Goal: Leave review/rating: Leave review/rating

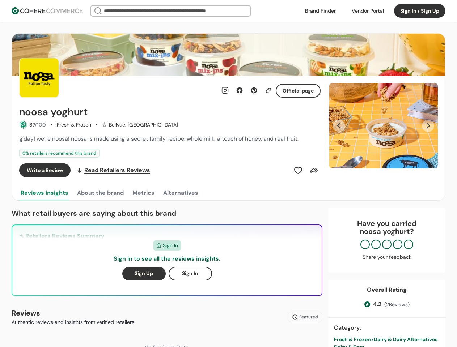
click at [228, 174] on div "Write a Review Read Retailers Reviews" at bounding box center [169, 170] width 301 height 14
click at [367, 11] on div at bounding box center [367, 10] width 41 height 11
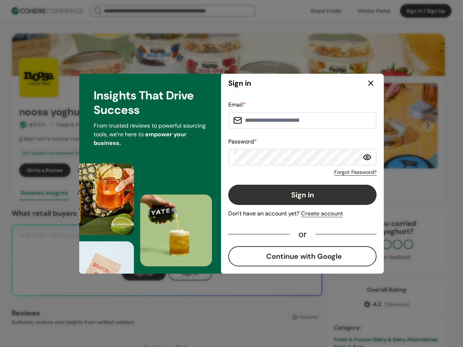
click at [298, 170] on div "Forgot Password?" at bounding box center [302, 171] width 148 height 10
click at [314, 170] on div "Forgot Password?" at bounding box center [302, 171] width 148 height 10
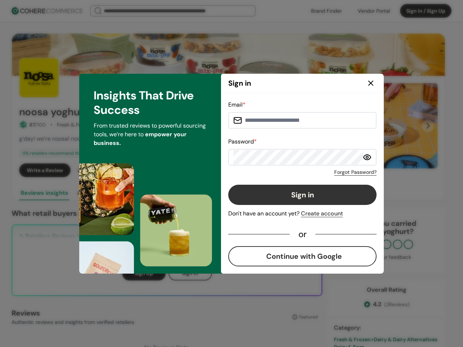
click at [100, 193] on div "Insights That Drive Success From trusted reviews to powerful sourcing tools, we…" at bounding box center [150, 174] width 142 height 200
click at [143, 193] on div "Insights That Drive Success From trusted reviews to powerful sourcing tools, we…" at bounding box center [150, 174] width 142 height 200
click at [180, 193] on div "Insights That Drive Success From trusted reviews to powerful sourcing tools, we…" at bounding box center [150, 174] width 142 height 200
